Goal: Task Accomplishment & Management: Manage account settings

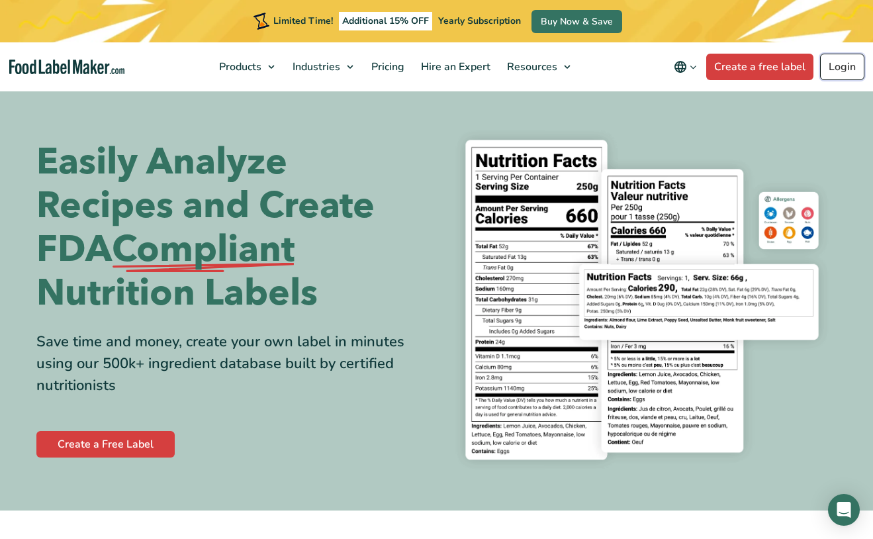
click at [839, 73] on link "Login" at bounding box center [842, 67] width 44 height 26
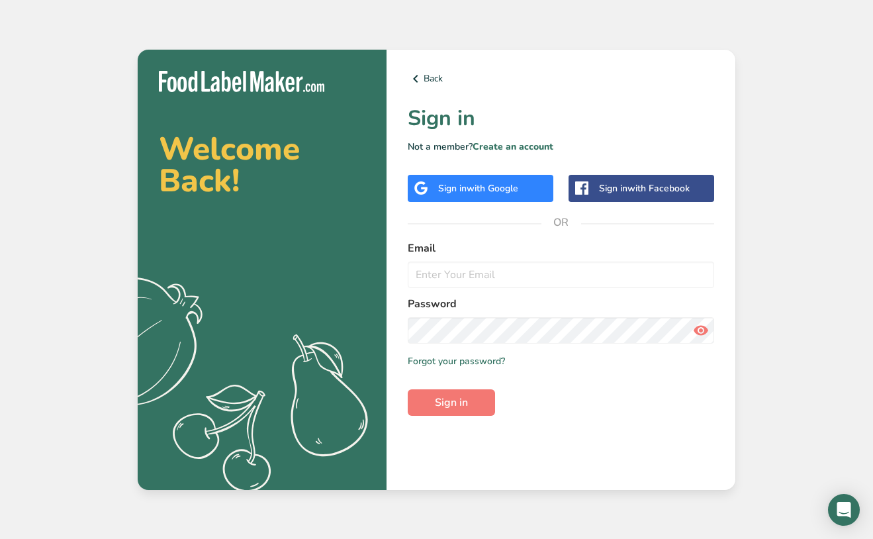
click at [456, 191] on div "Sign in with Google" at bounding box center [478, 188] width 80 height 14
